Goal: Information Seeking & Learning: Learn about a topic

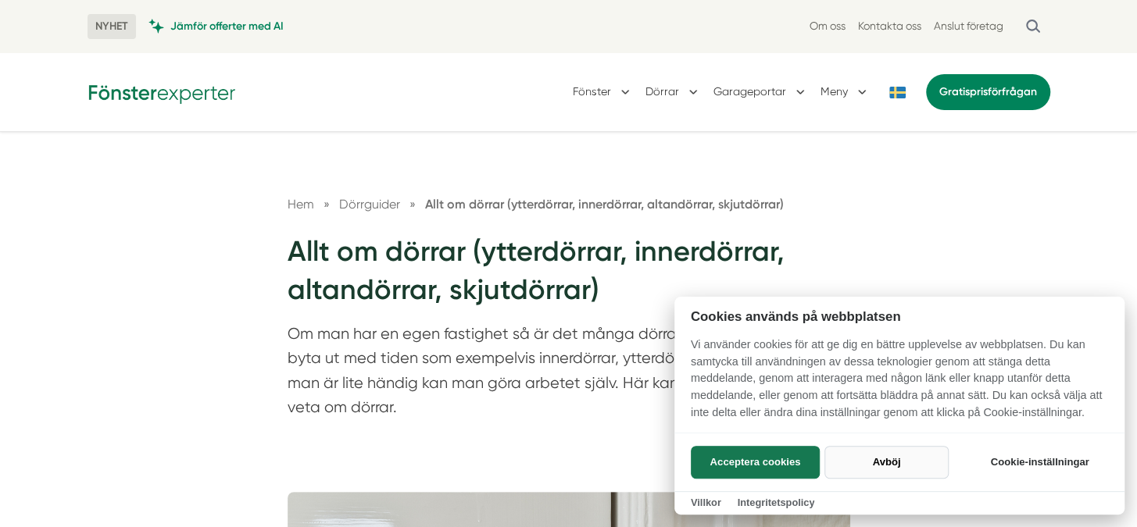
click at [880, 460] on button "Avböj" at bounding box center [886, 462] width 124 height 33
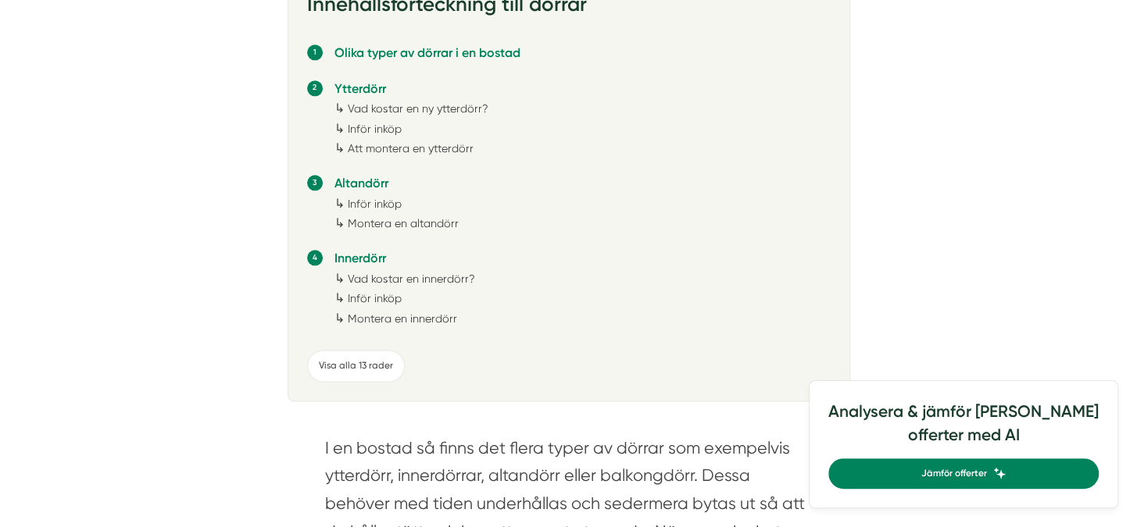
scroll to position [1015, 0]
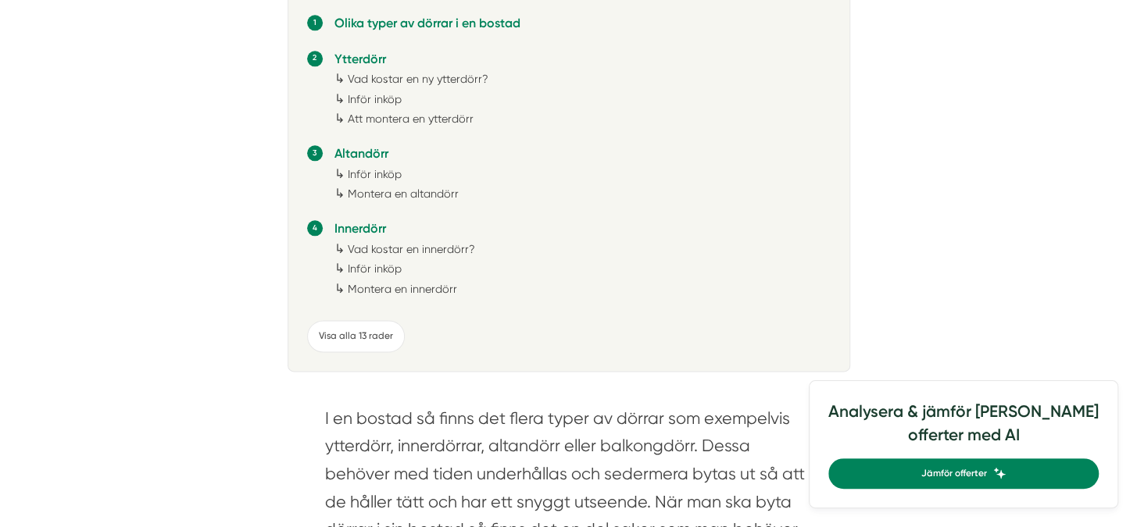
click at [384, 287] on link "Montera en innerdörr" at bounding box center [402, 289] width 109 height 12
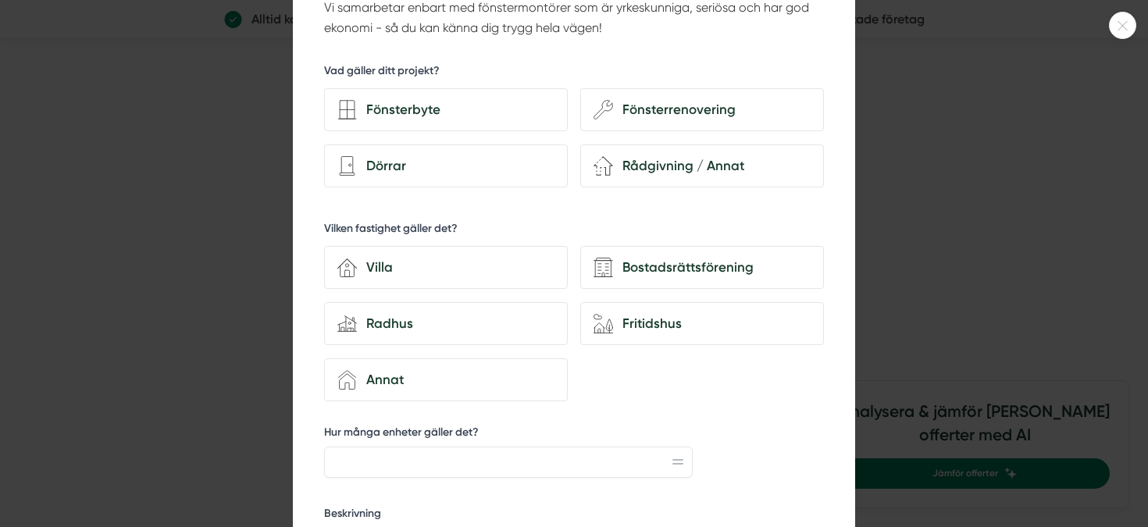
scroll to position [78, 0]
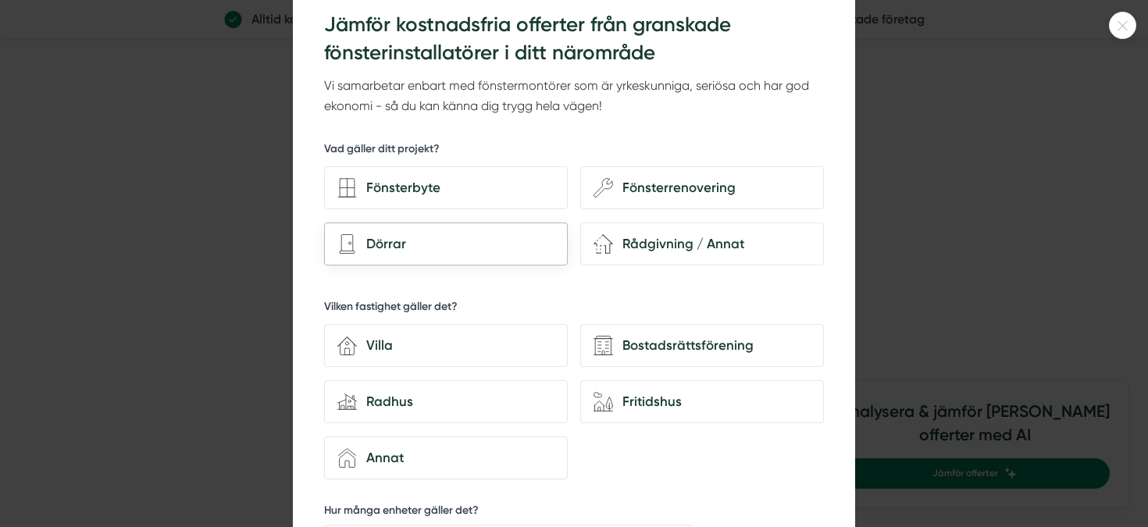
click at [392, 243] on div "Dörrar" at bounding box center [456, 244] width 198 height 21
click at [0, 0] on input "Dörrar" at bounding box center [0, 0] width 0 height 0
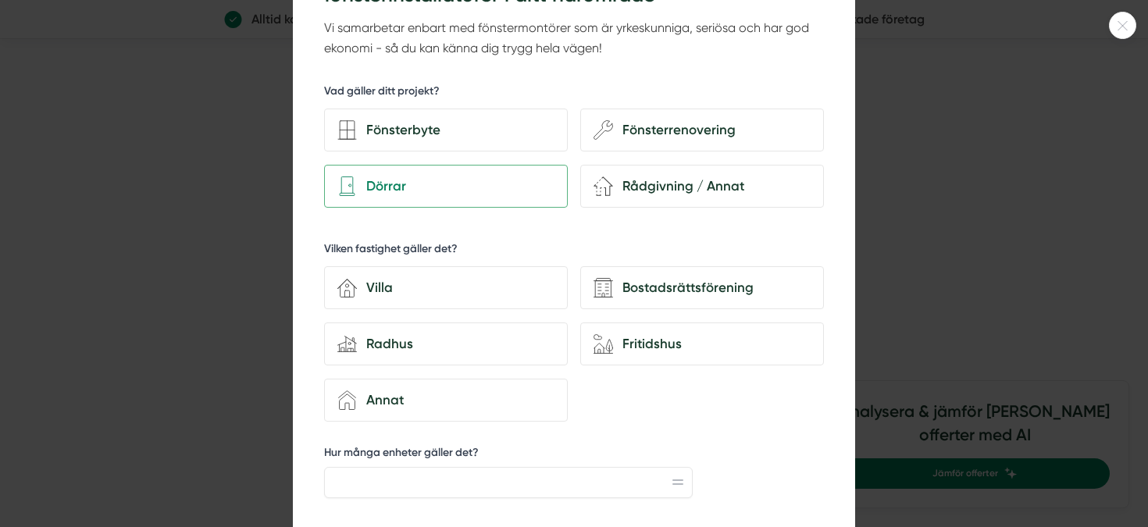
scroll to position [156, 0]
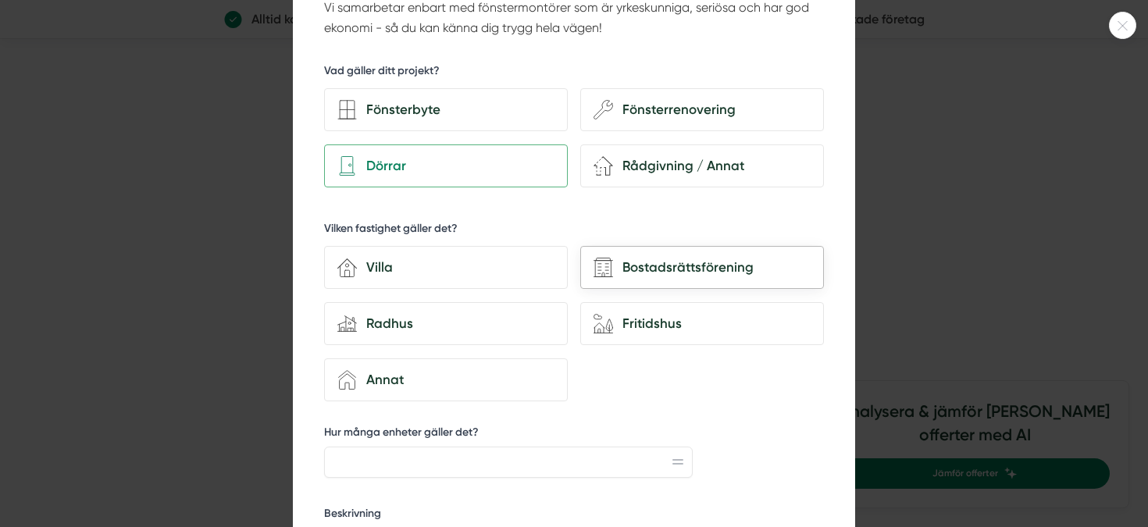
click at [613, 265] on div "Bostadsrättsförening" at bounding box center [712, 267] width 198 height 21
click at [0, 0] on input "Bostadsrättsförening" at bounding box center [0, 0] width 0 height 0
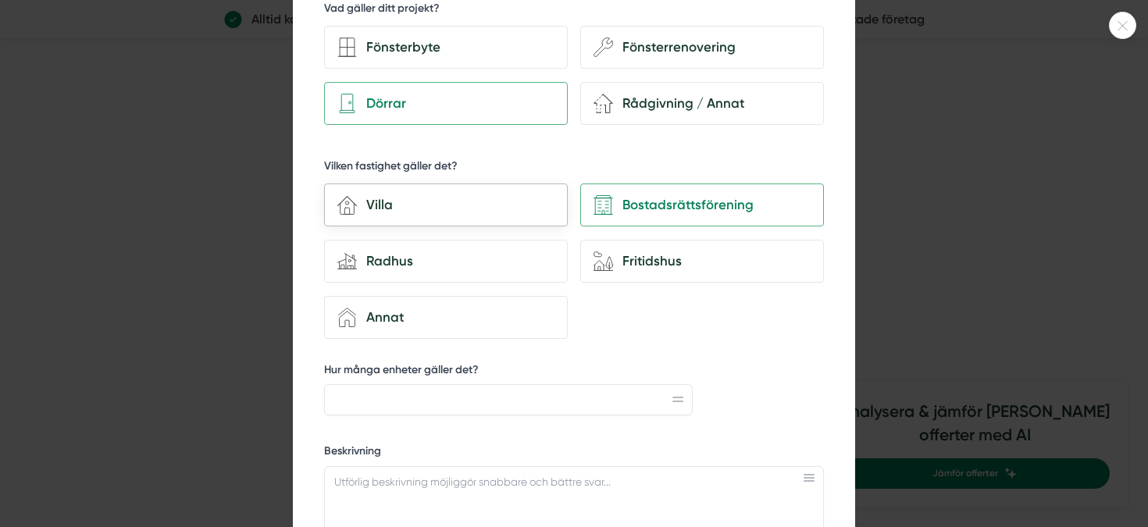
scroll to position [312, 0]
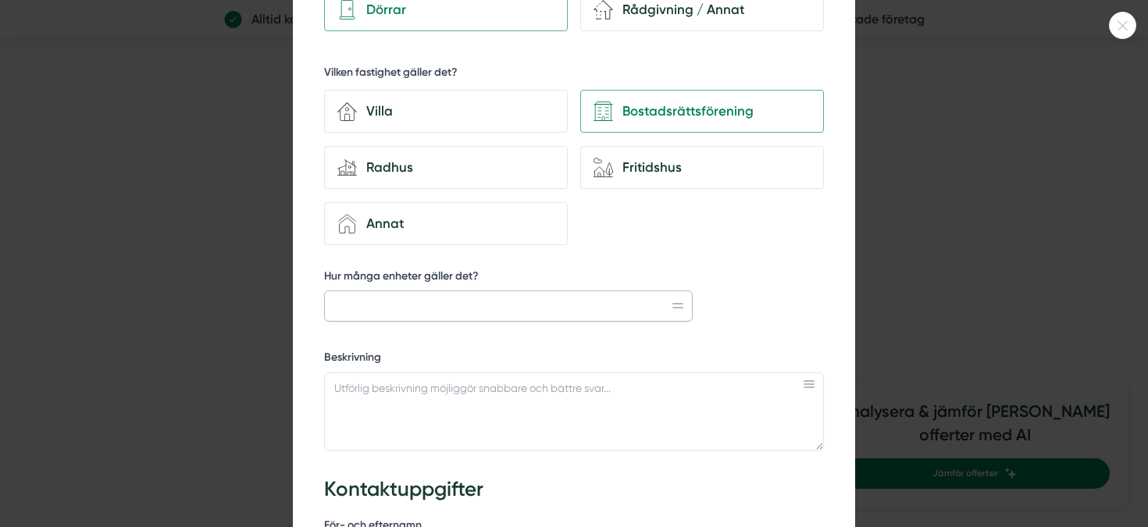
click at [427, 305] on input "Hur många enheter gäller det?" at bounding box center [508, 306] width 369 height 31
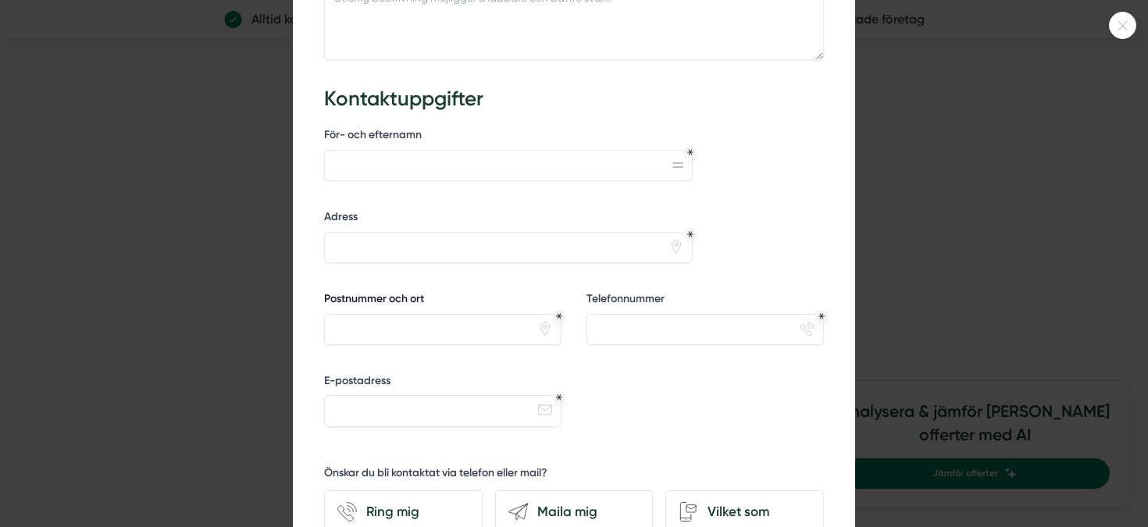
scroll to position [930, 0]
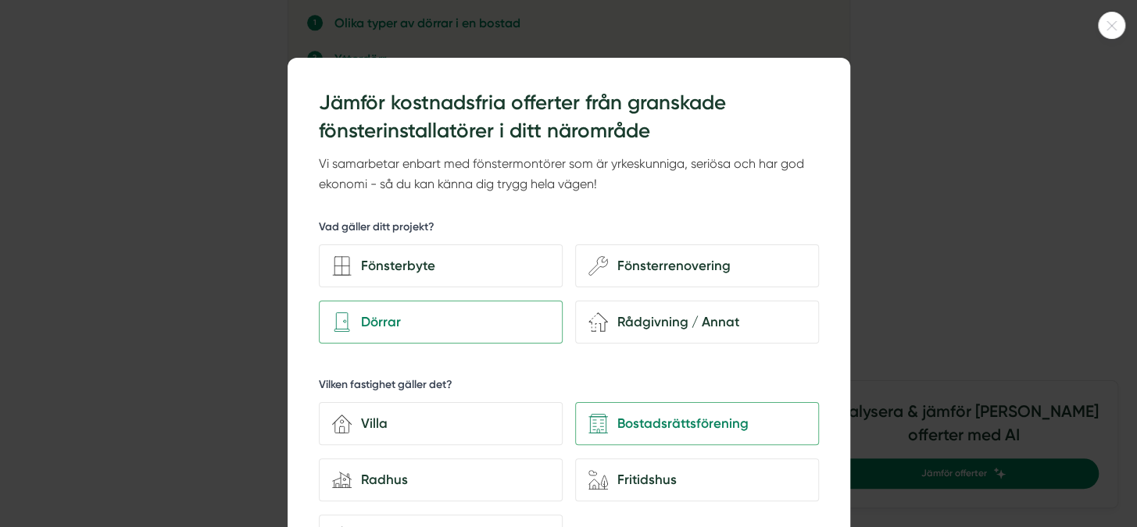
click at [1114, 24] on icon at bounding box center [1111, 25] width 26 height 9
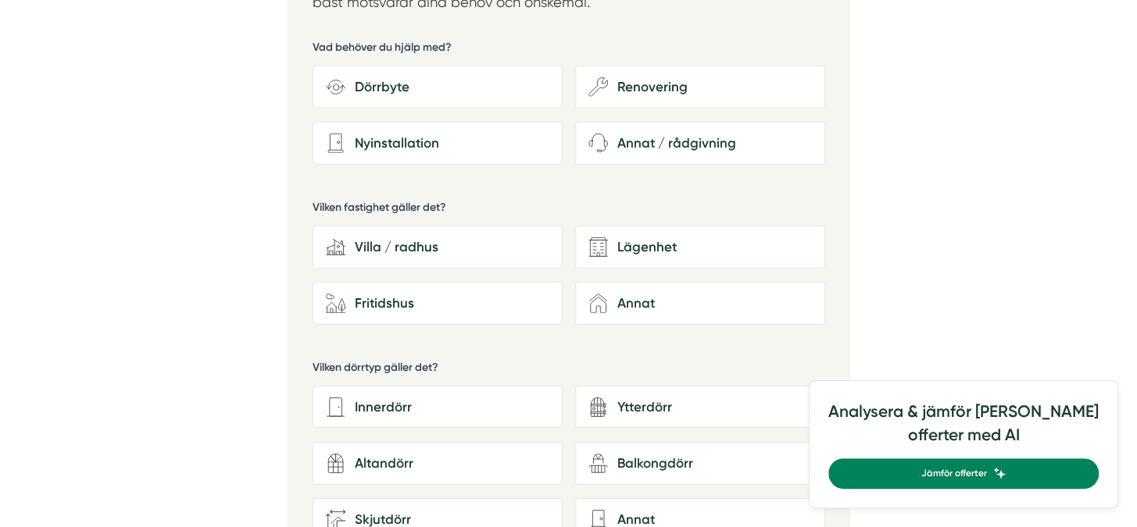
scroll to position [2656, 0]
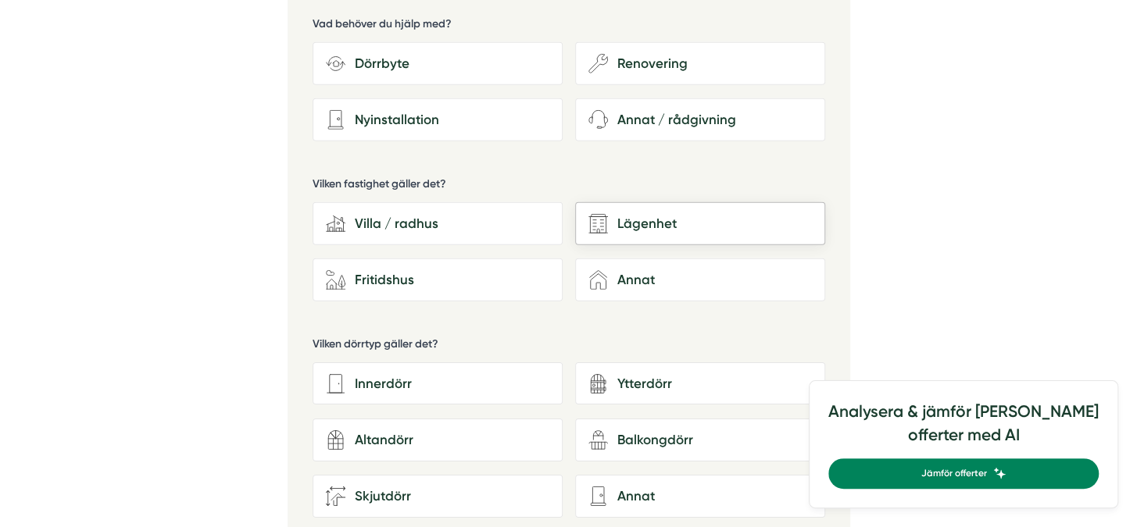
click at [657, 216] on div "Lägenhet" at bounding box center [710, 223] width 204 height 21
click at [0, 0] on input "Lägenhet" at bounding box center [0, 0] width 0 height 0
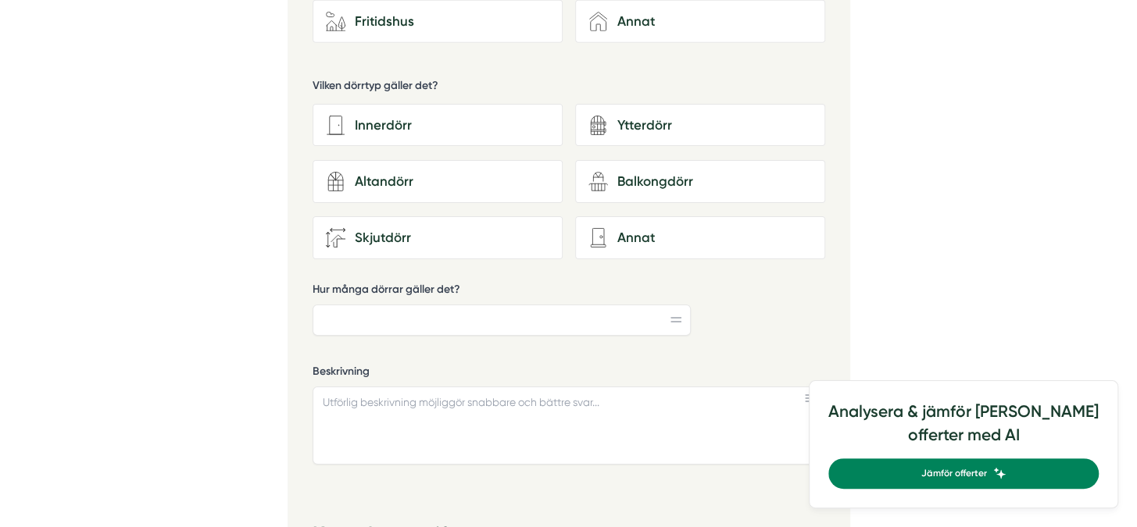
scroll to position [2890, 0]
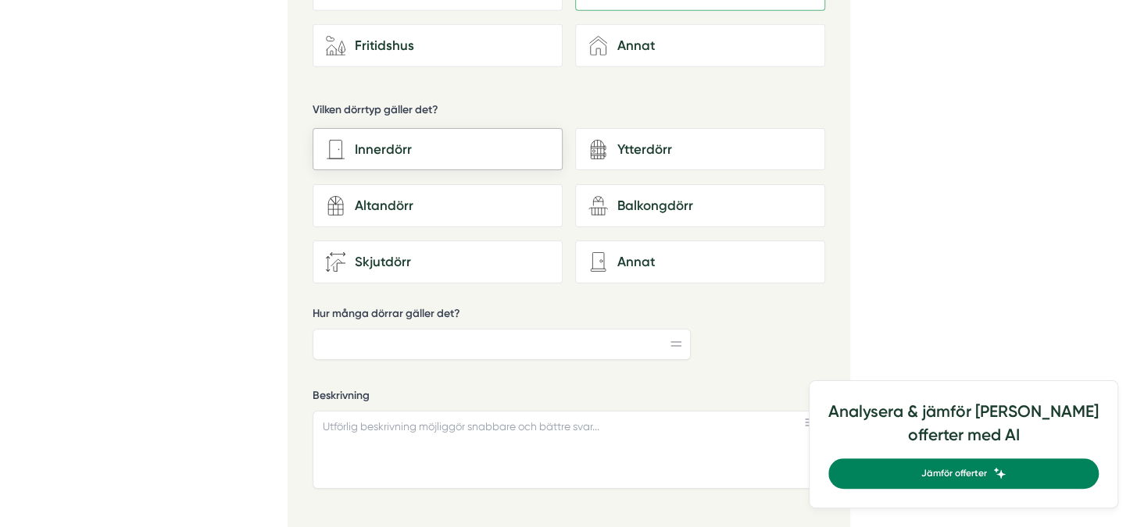
click at [372, 152] on div "Innerdörr" at bounding box center [447, 149] width 204 height 21
click at [0, 0] on input "Innerdörr" at bounding box center [0, 0] width 0 height 0
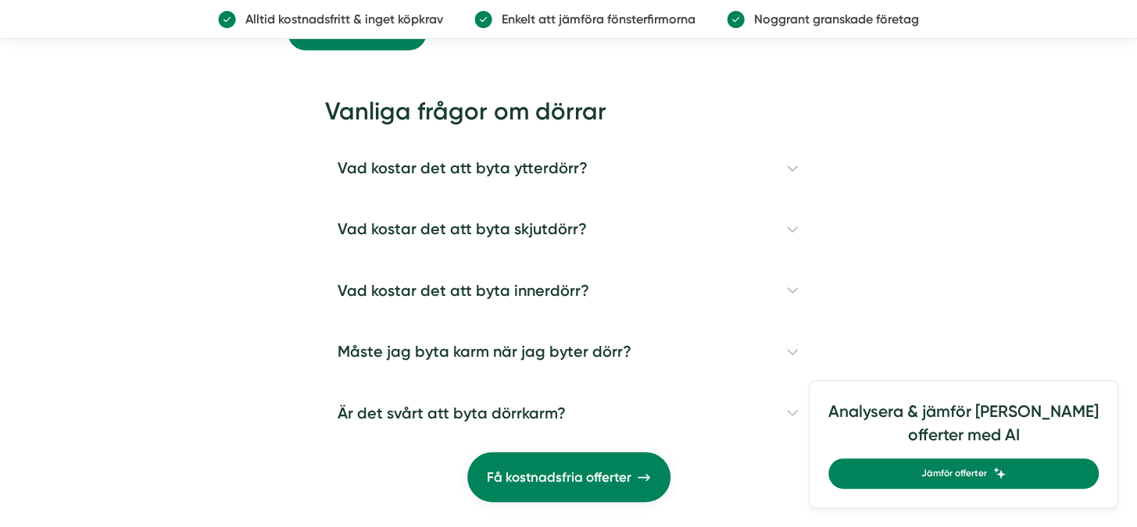
scroll to position [12108, 0]
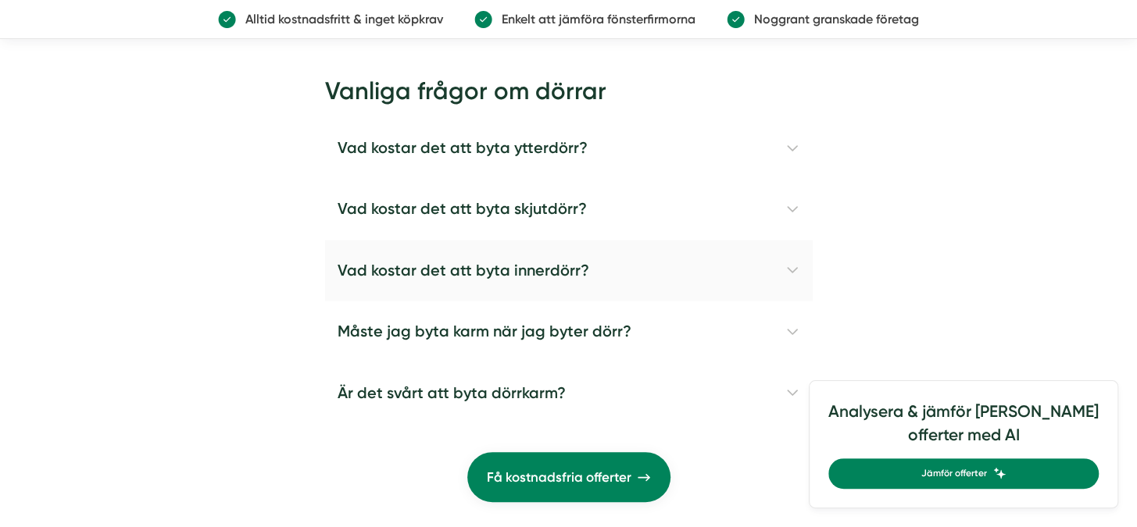
click at [487, 258] on h4 "Vad kostar det att byta innerdörr?" at bounding box center [568, 271] width 487 height 61
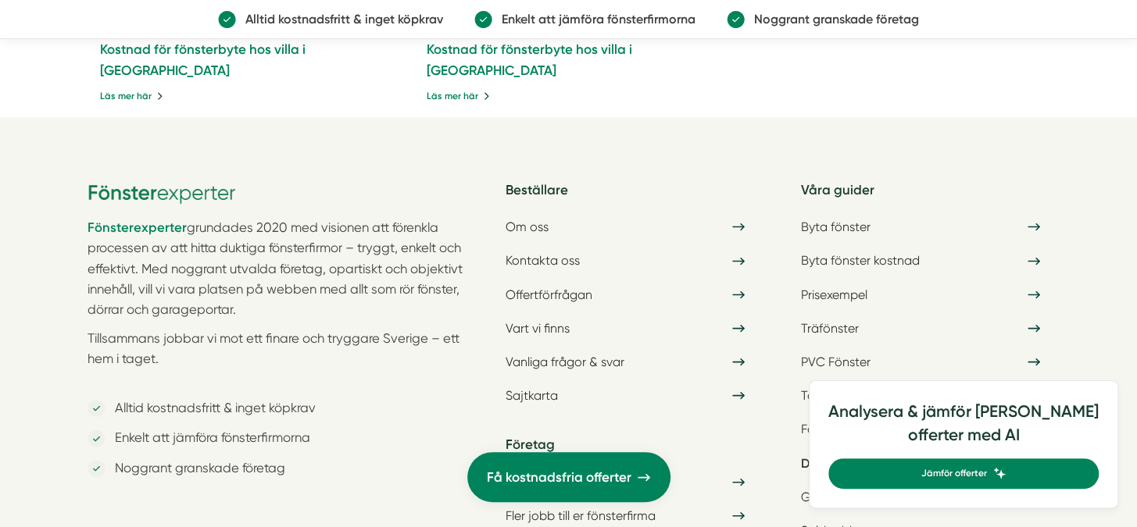
scroll to position [13642, 0]
